Goal: Check status: Check status

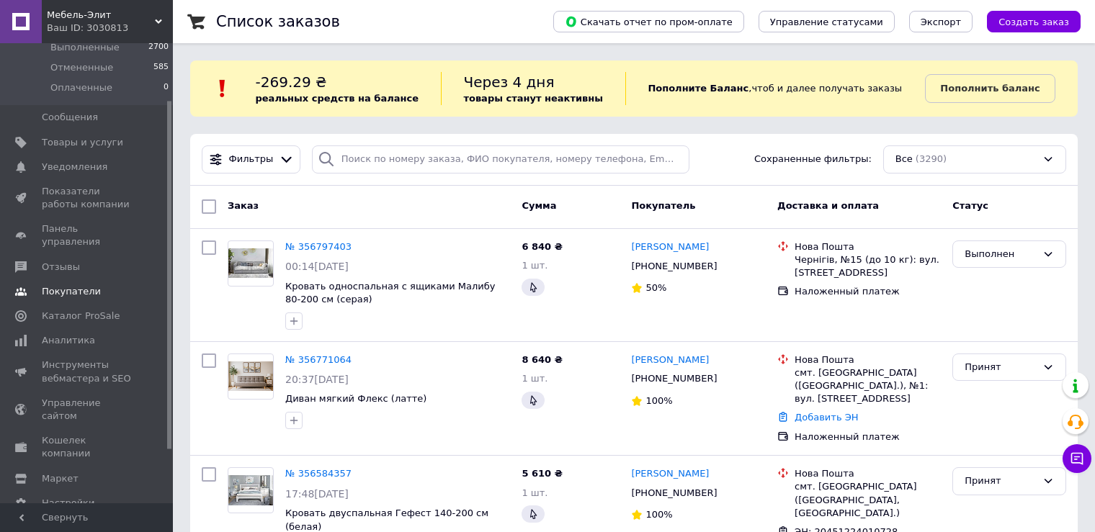
scroll to position [144, 0]
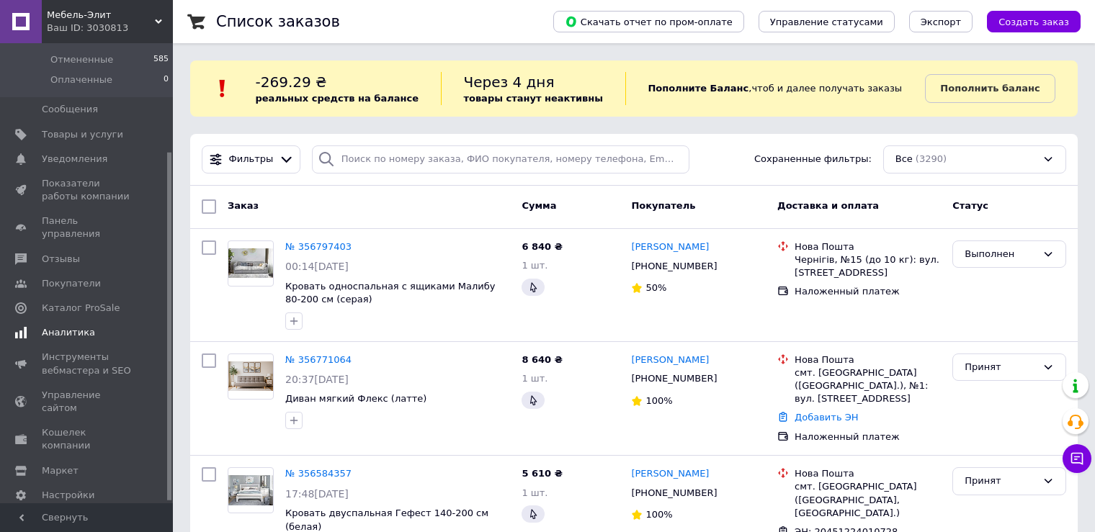
click at [81, 326] on span "Аналитика" at bounding box center [68, 332] width 53 height 13
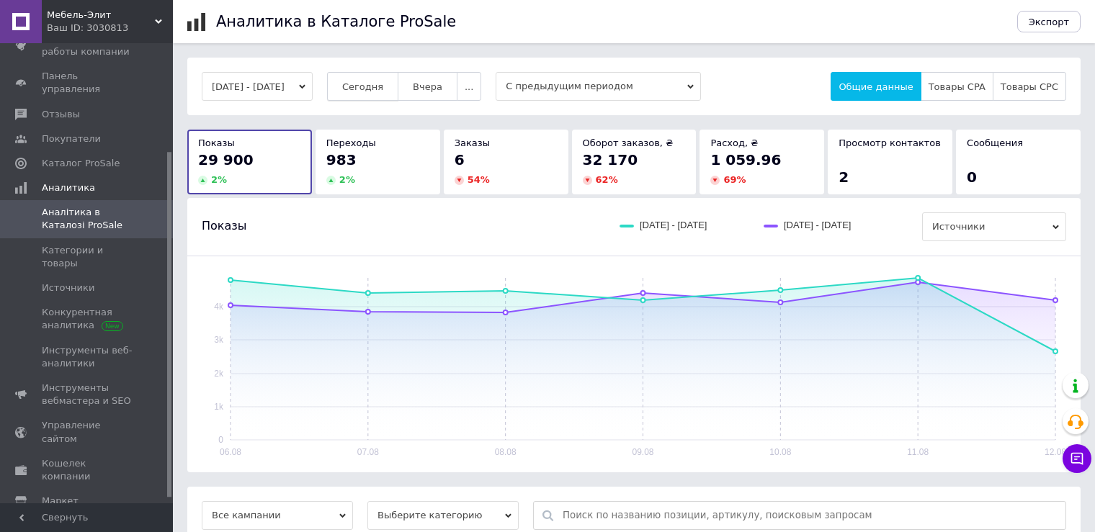
click at [398, 97] on button "Сегодня" at bounding box center [362, 86] width 71 height 29
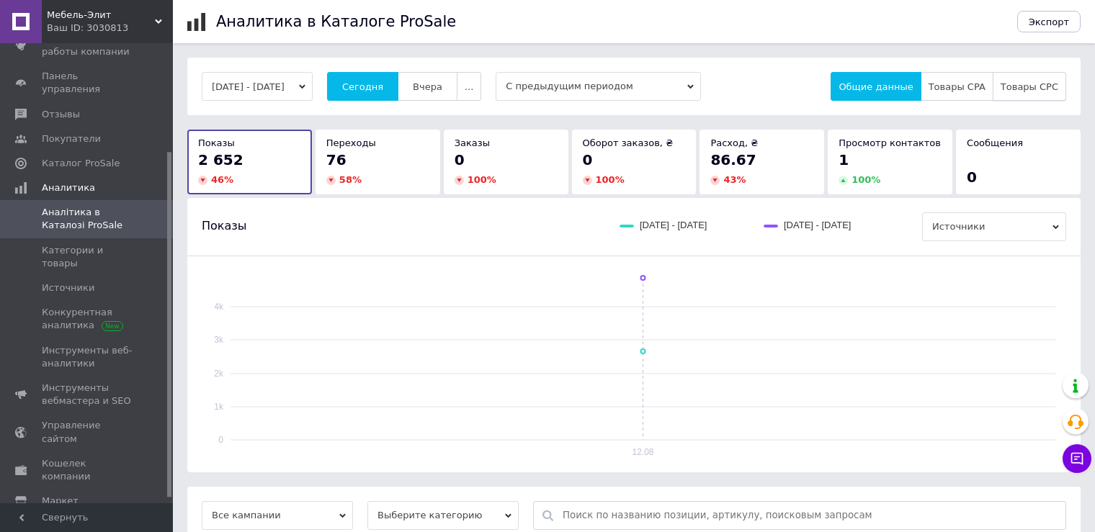
click at [1025, 81] on span "Товары CPC" at bounding box center [1030, 86] width 58 height 11
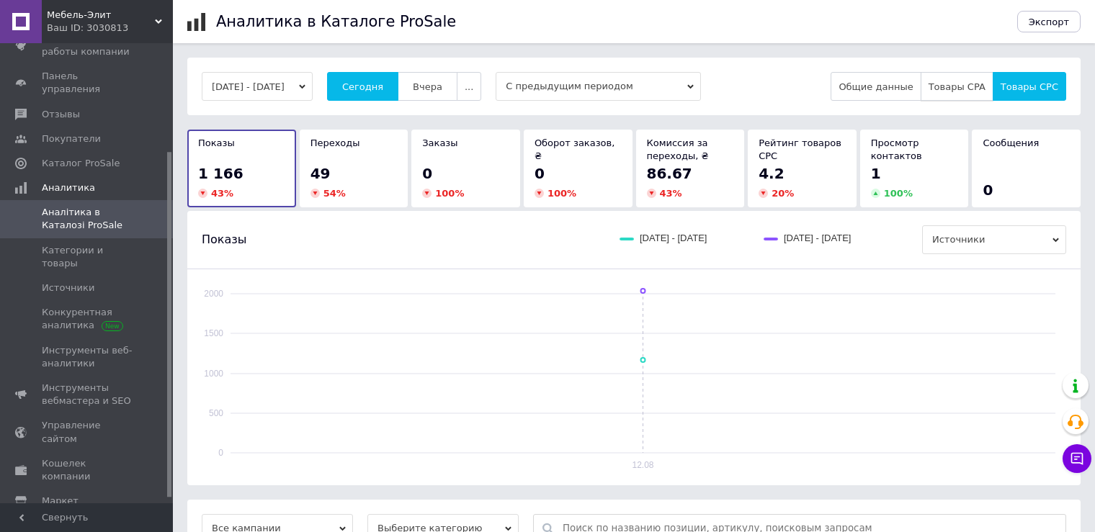
click at [958, 88] on span "Товары CPA" at bounding box center [957, 86] width 57 height 11
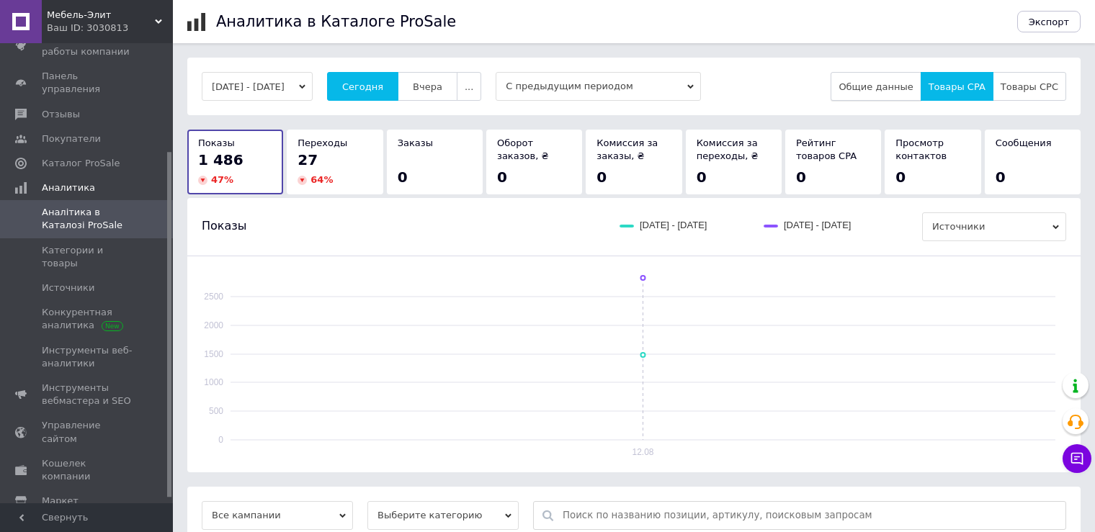
click at [894, 84] on span "Общие данные" at bounding box center [876, 86] width 74 height 11
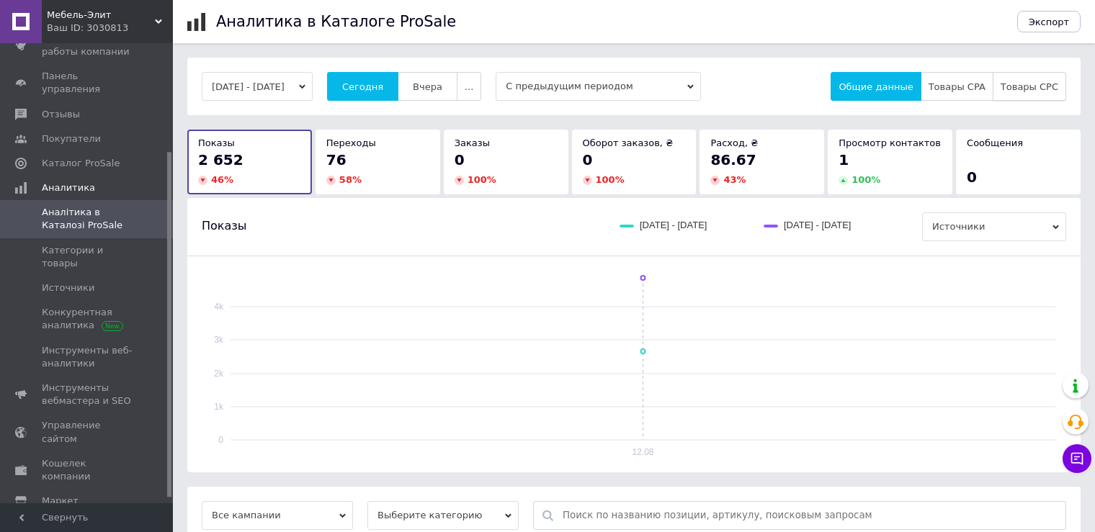
click at [1014, 72] on div "[DATE] - [DATE] [DATE] [DATE] ... С предыдущим периодом Общие данные Товары CPA…" at bounding box center [634, 87] width 894 height 58
click at [1017, 83] on span "Товары CPC" at bounding box center [1030, 86] width 58 height 11
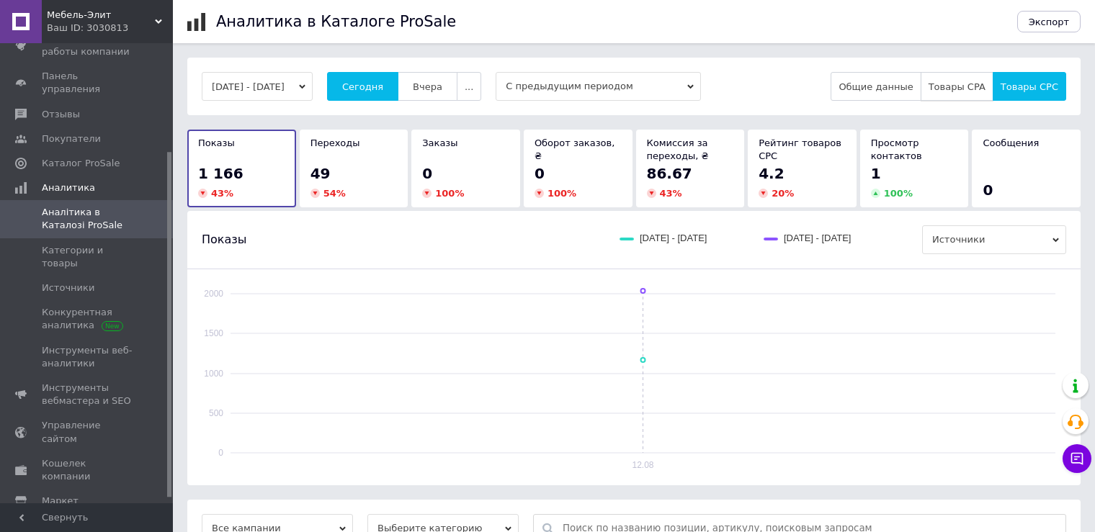
click at [959, 85] on span "Товары CPA" at bounding box center [957, 86] width 57 height 11
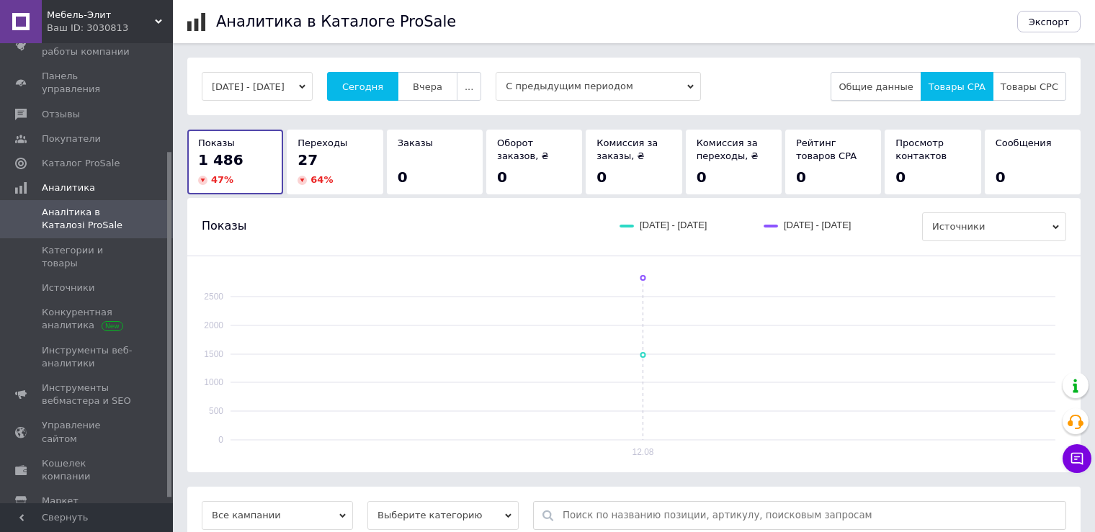
click at [882, 84] on span "Общие данные" at bounding box center [876, 86] width 74 height 11
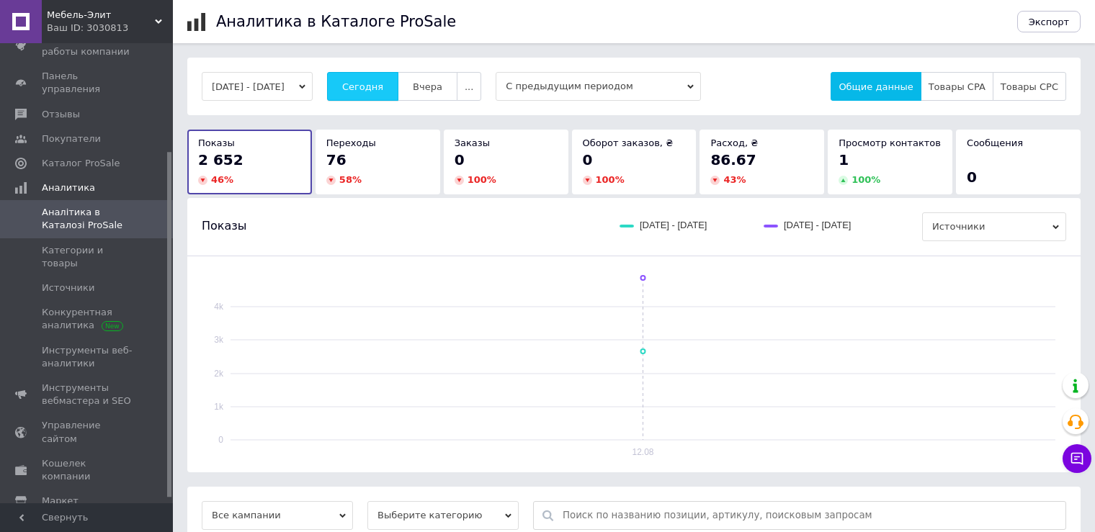
click at [383, 89] on span "Сегодня" at bounding box center [362, 86] width 41 height 11
click at [772, 88] on div "[DATE] - [DATE] [DATE] [DATE] ... С предыдущим периодом Общие данные Товары CPA…" at bounding box center [634, 86] width 865 height 29
